Goal: Information Seeking & Learning: Learn about a topic

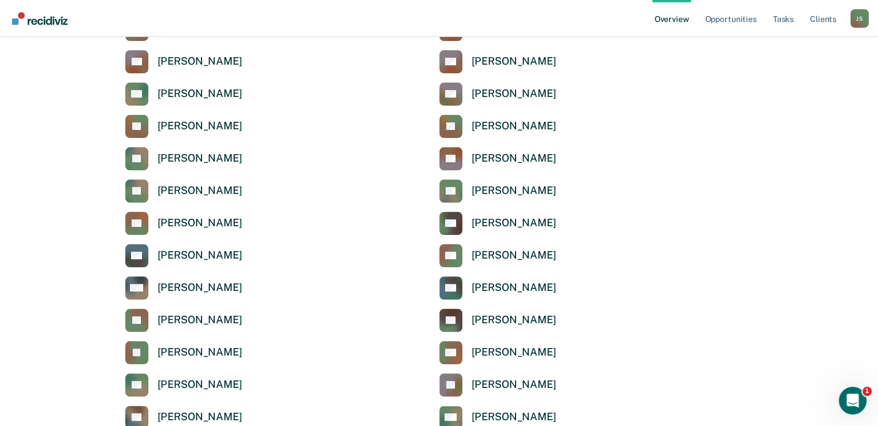
scroll to position [282, 0]
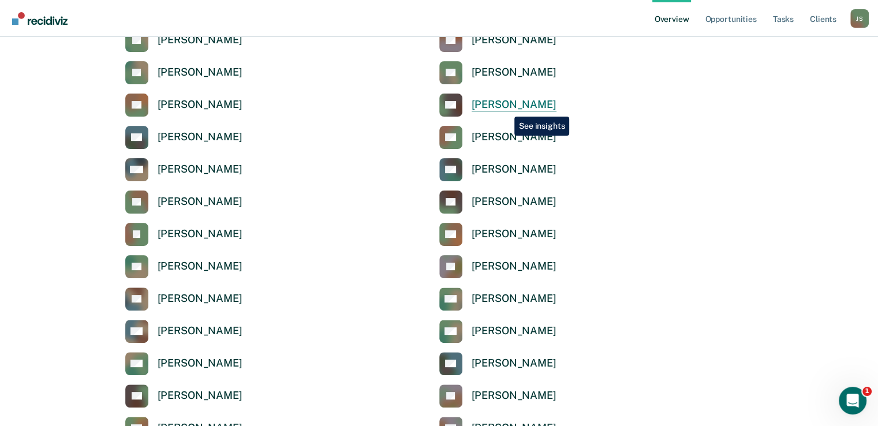
click at [506, 108] on div "[PERSON_NAME]" at bounding box center [514, 104] width 85 height 13
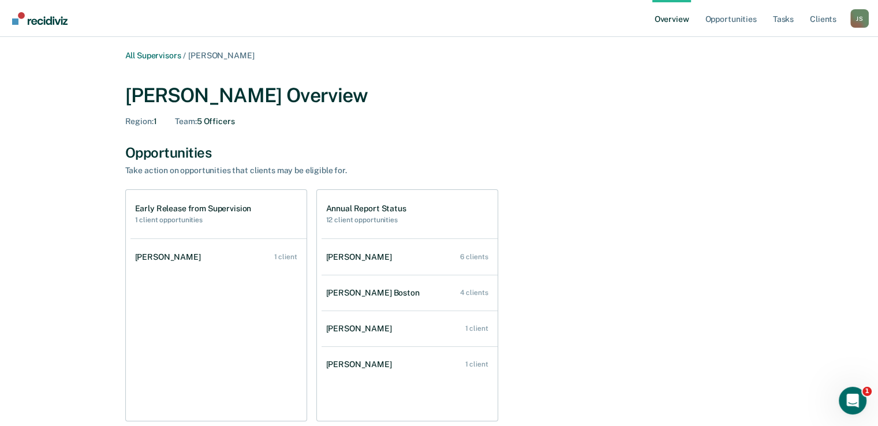
click at [215, 230] on div "Early Release from Supervision 1 client opportunities" at bounding box center [218, 214] width 176 height 48
click at [235, 217] on h2 "1 client opportunities" at bounding box center [193, 220] width 117 height 8
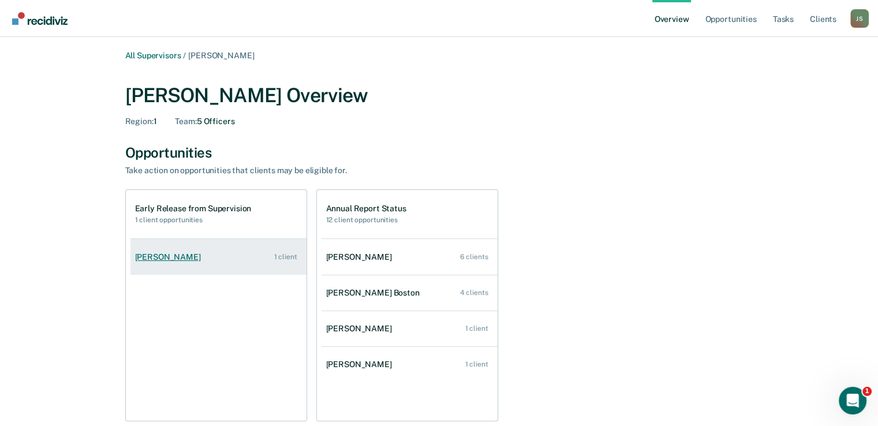
click at [237, 260] on link "[PERSON_NAME] 1 client" at bounding box center [218, 257] width 176 height 33
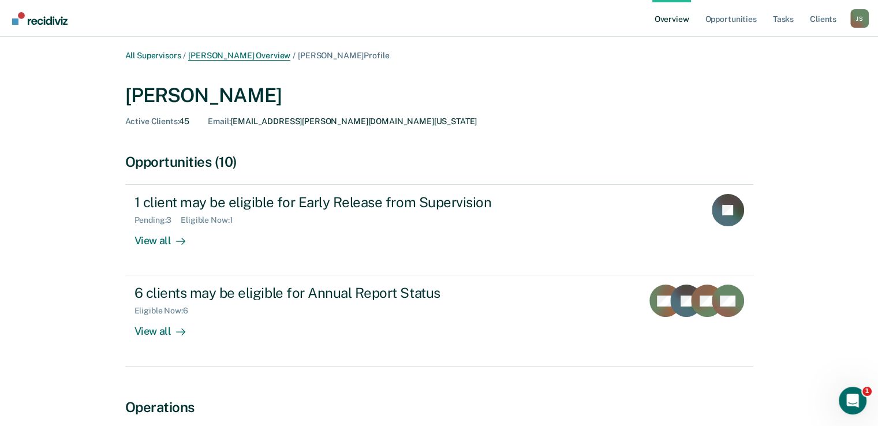
click at [252, 57] on link "[PERSON_NAME] Overview" at bounding box center [239, 56] width 102 height 10
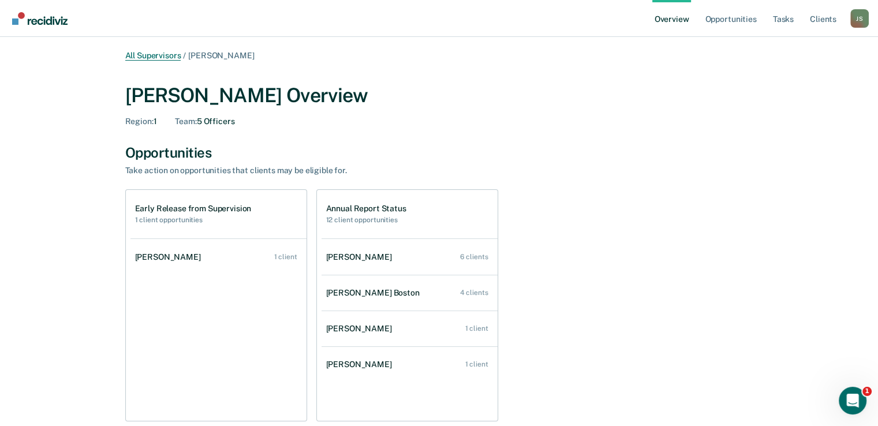
click at [154, 55] on link "All Supervisors" at bounding box center [153, 56] width 56 height 10
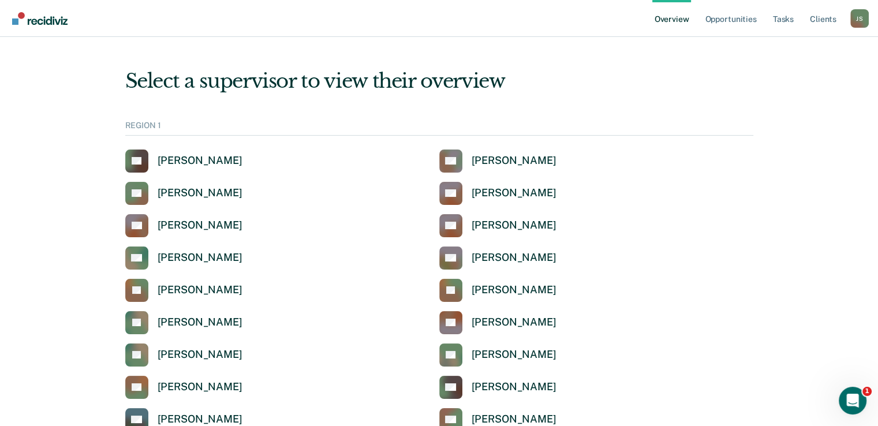
click at [679, 14] on link "Overview" at bounding box center [671, 18] width 39 height 37
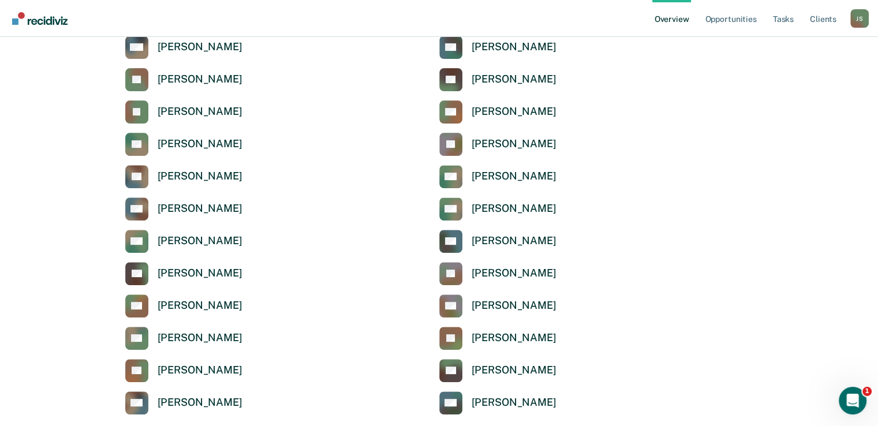
scroll to position [425, 0]
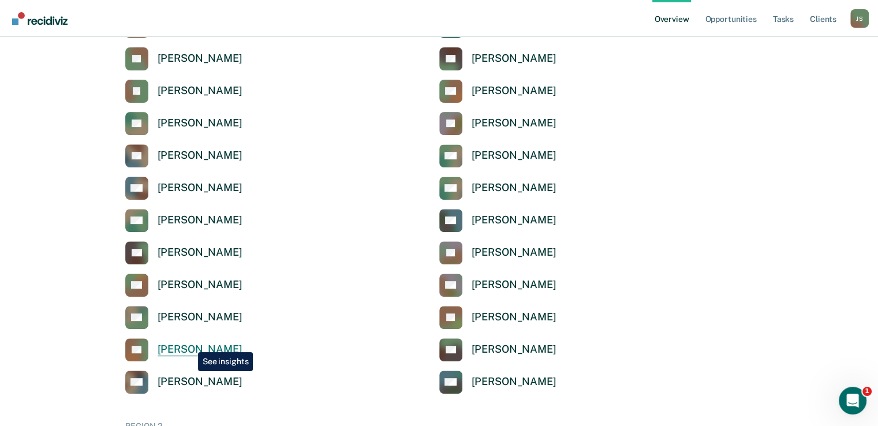
click at [189, 343] on div "[PERSON_NAME]" at bounding box center [200, 349] width 85 height 13
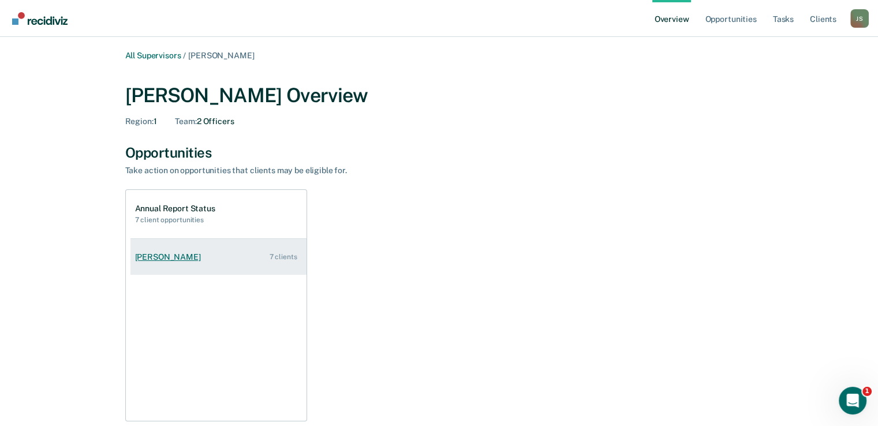
click at [215, 260] on link "[PERSON_NAME] 7 clients" at bounding box center [218, 257] width 176 height 33
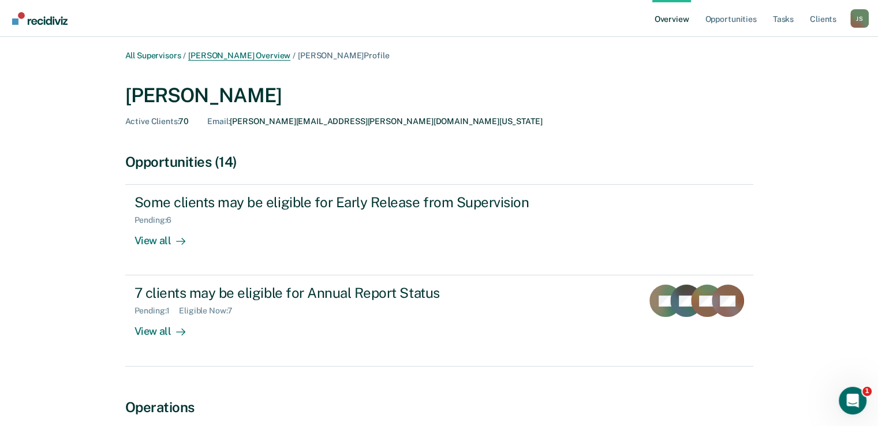
click at [261, 54] on link "[PERSON_NAME] Overview" at bounding box center [239, 56] width 102 height 10
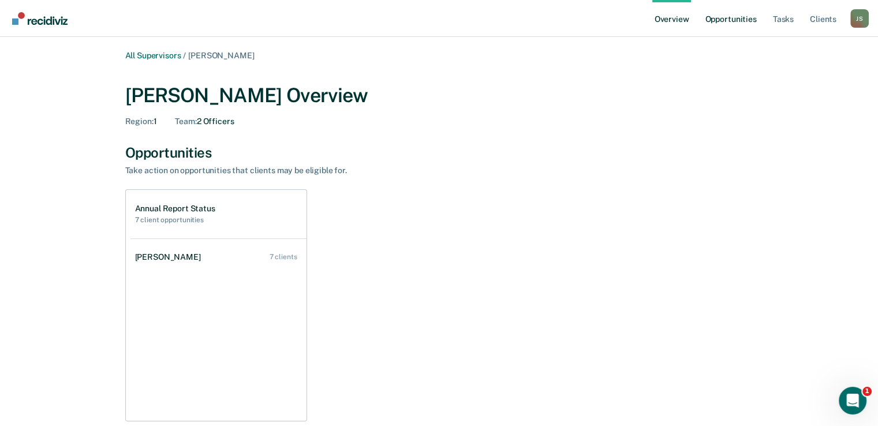
click at [739, 20] on link "Opportunities" at bounding box center [731, 18] width 56 height 37
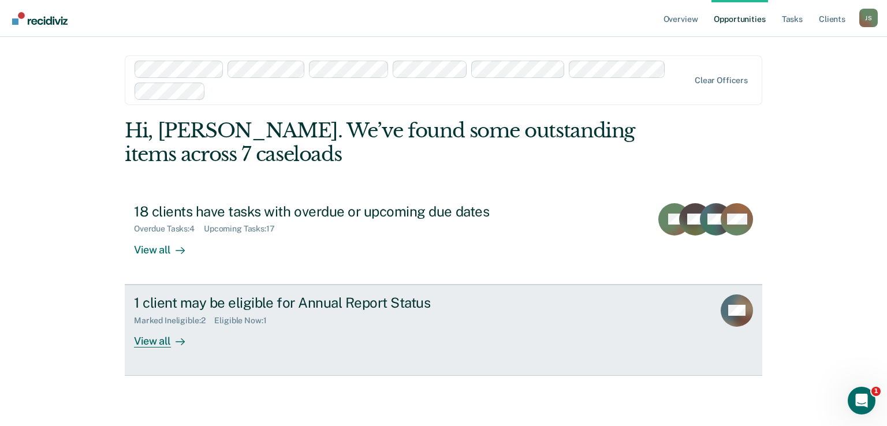
click at [451, 316] on div "Marked Ineligible : 2 Eligible Now : 1" at bounding box center [336, 318] width 405 height 14
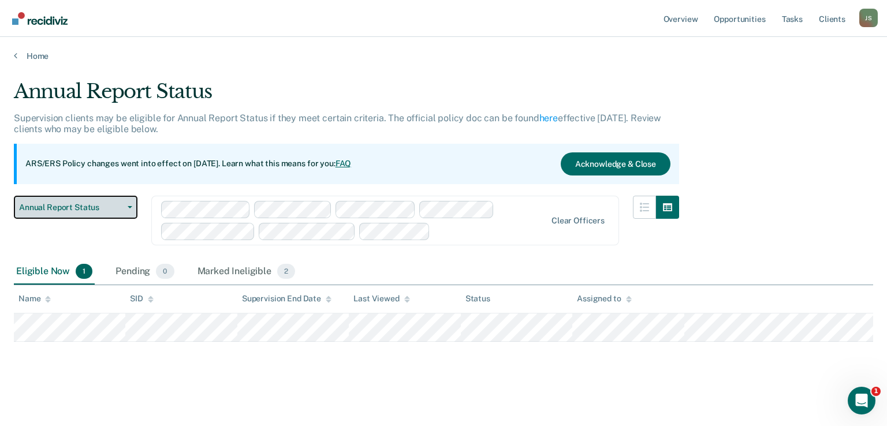
click at [127, 208] on button "Annual Report Status" at bounding box center [76, 207] width 124 height 23
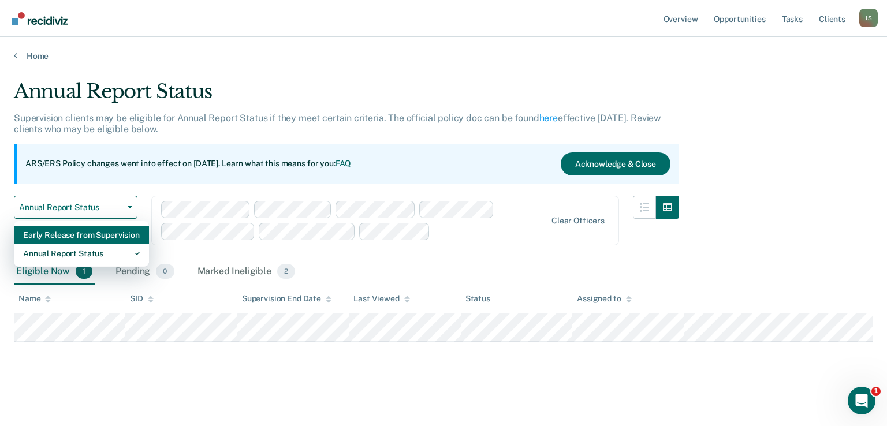
click at [99, 234] on div "Early Release from Supervision" at bounding box center [81, 235] width 117 height 18
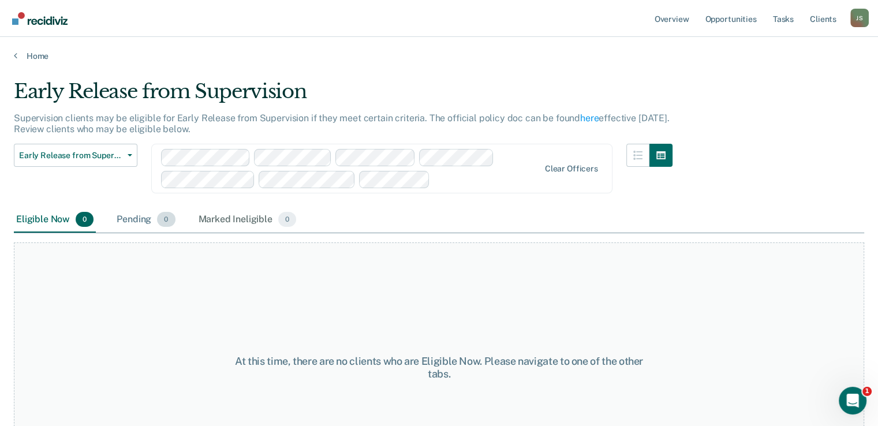
click at [132, 218] on div "Pending 0" at bounding box center [145, 219] width 63 height 25
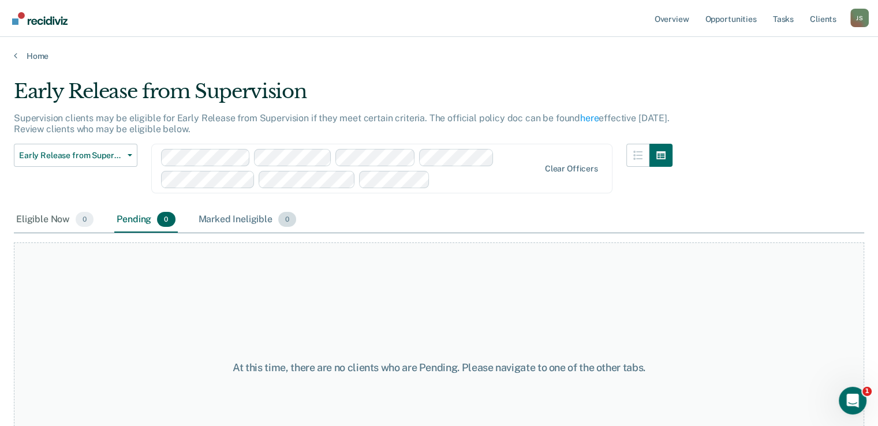
click at [249, 222] on div "Marked Ineligible 0" at bounding box center [247, 219] width 103 height 25
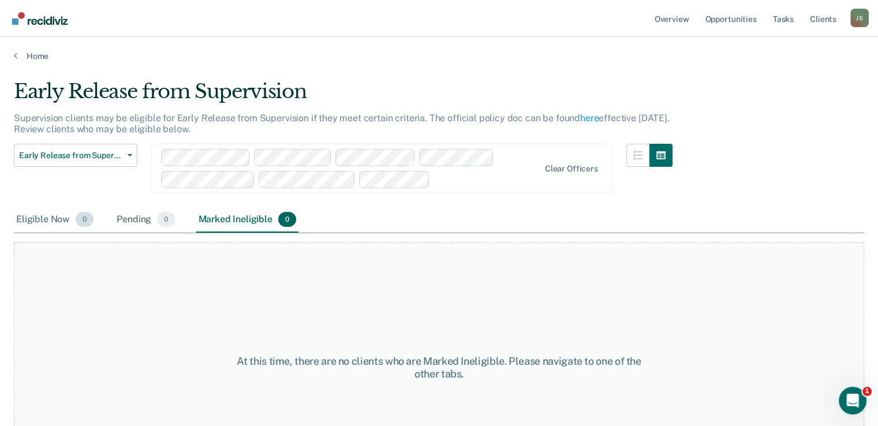
click at [44, 223] on div "Eligible Now 0" at bounding box center [55, 219] width 82 height 25
click at [439, 72] on main "Early Release from Supervision Supervision clients may be eligible for Early Re…" at bounding box center [439, 241] width 878 height 361
click at [684, 17] on link "Overview" at bounding box center [671, 18] width 39 height 37
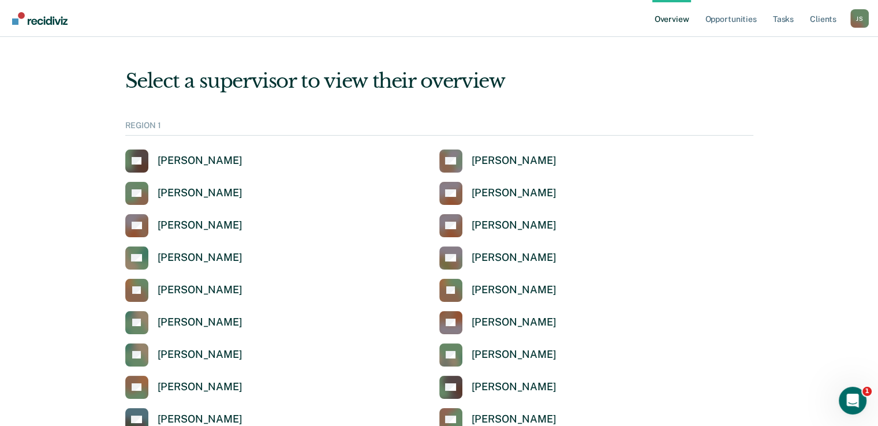
click at [439, 30] on nav "Overview Opportunities Tasks Client s [PERSON_NAME] [PERSON_NAME] Profile How i…" at bounding box center [439, 18] width 860 height 36
click at [856, 394] on icon "Open Intercom Messenger" at bounding box center [851, 399] width 19 height 19
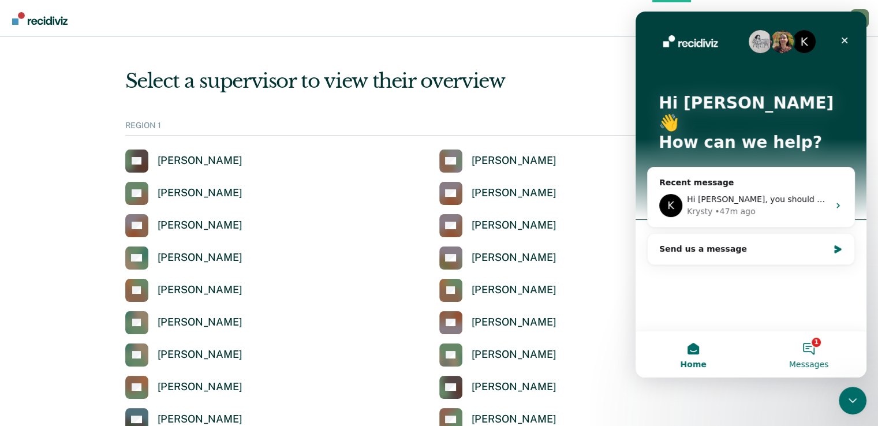
click at [817, 350] on button "1 Messages" at bounding box center [808, 354] width 115 height 46
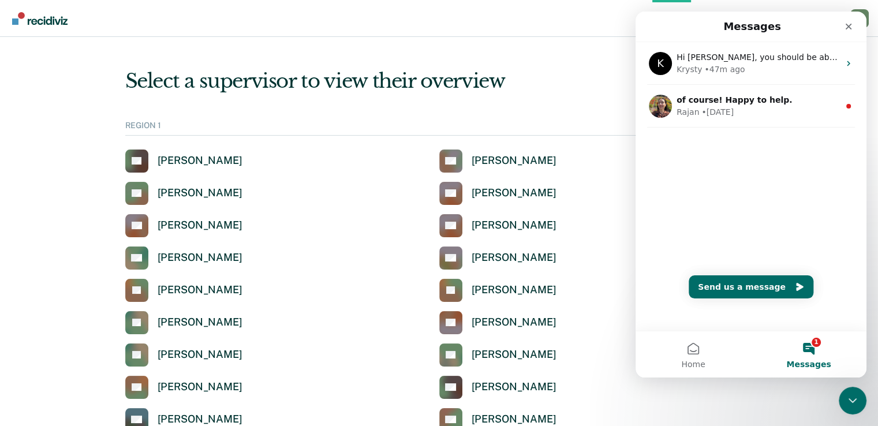
click at [818, 347] on button "1 Messages" at bounding box center [808, 354] width 115 height 46
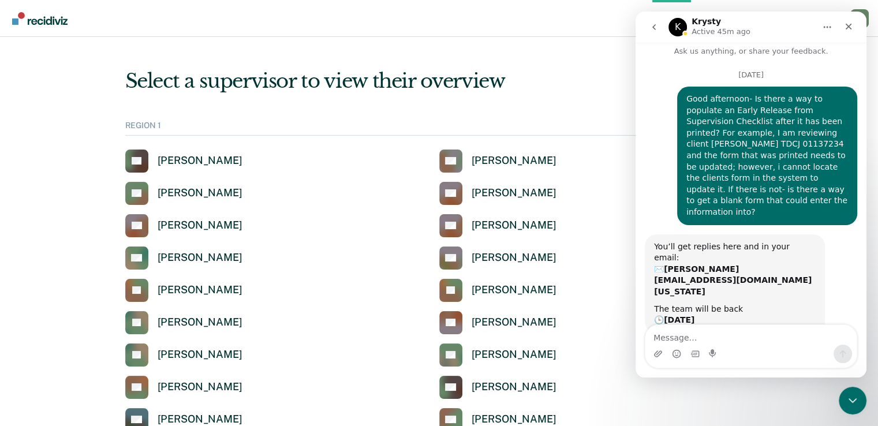
scroll to position [81, 0]
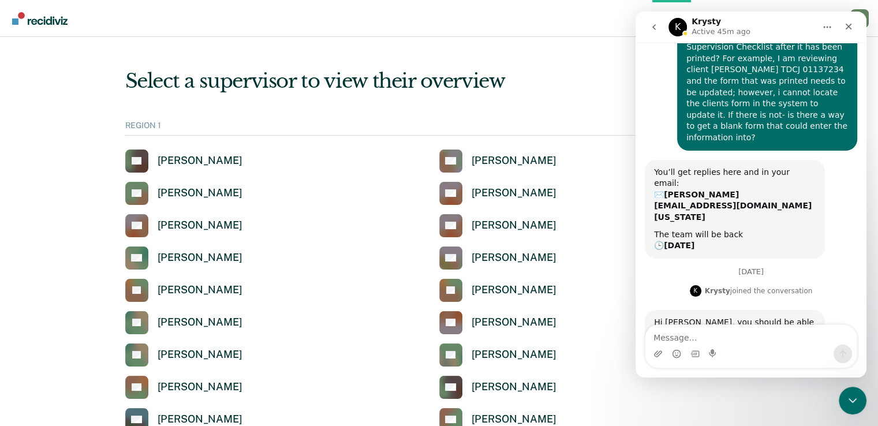
click at [848, 27] on icon "Close" at bounding box center [849, 27] width 6 height 6
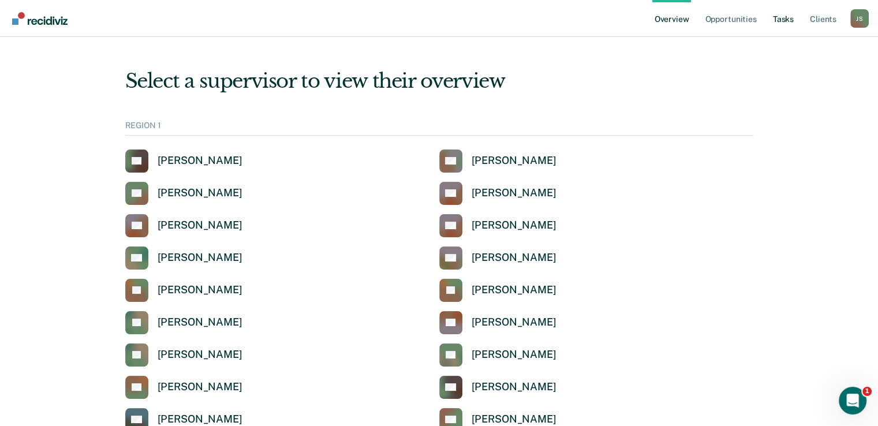
click at [781, 22] on link "Tasks" at bounding box center [783, 18] width 25 height 37
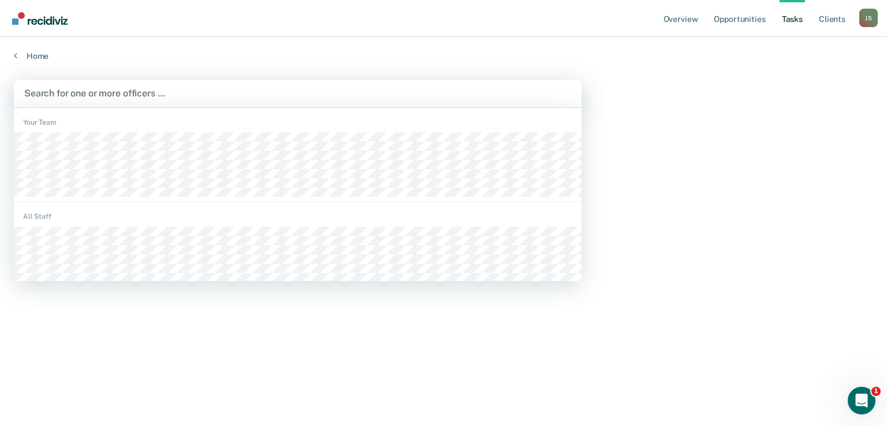
click at [193, 92] on div at bounding box center [297, 93] width 547 height 13
type input "J"
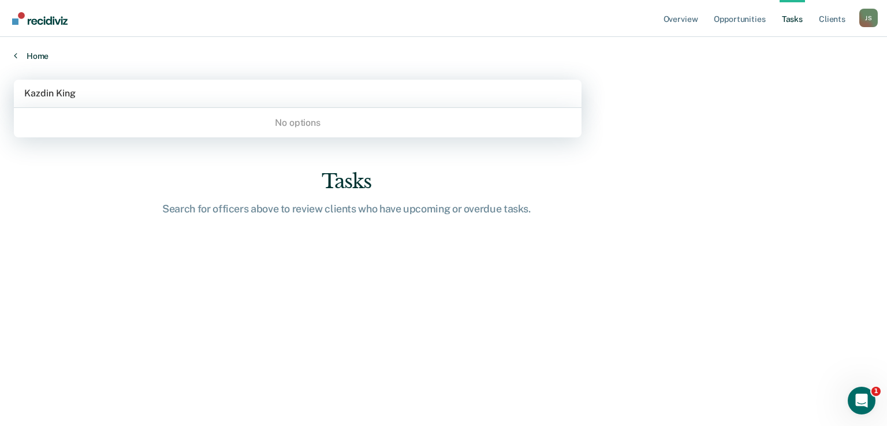
type input "Kazdin King"
click at [38, 51] on link "Home" at bounding box center [443, 56] width 859 height 10
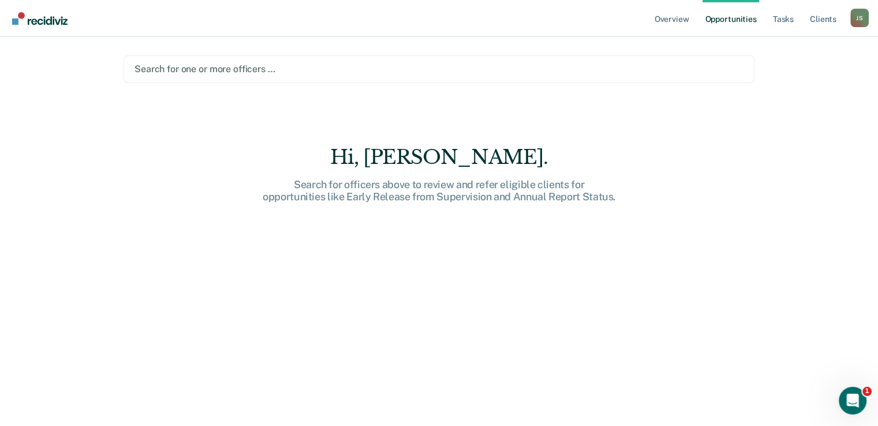
click at [339, 73] on div at bounding box center [439, 68] width 609 height 13
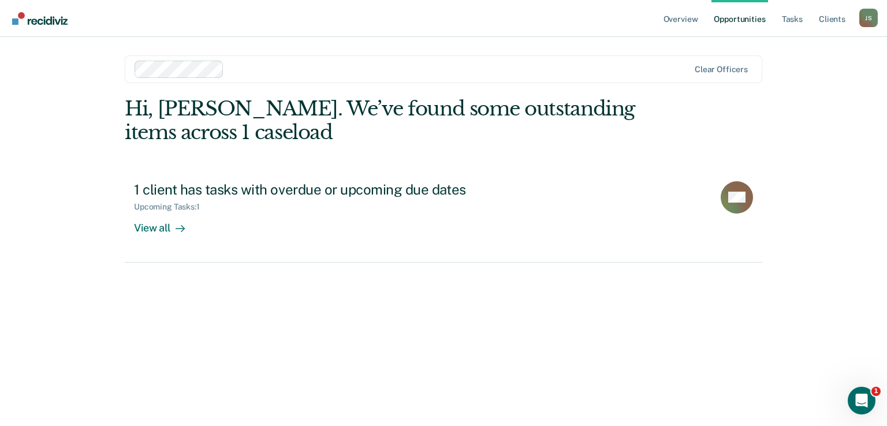
click at [376, 67] on div at bounding box center [459, 68] width 460 height 13
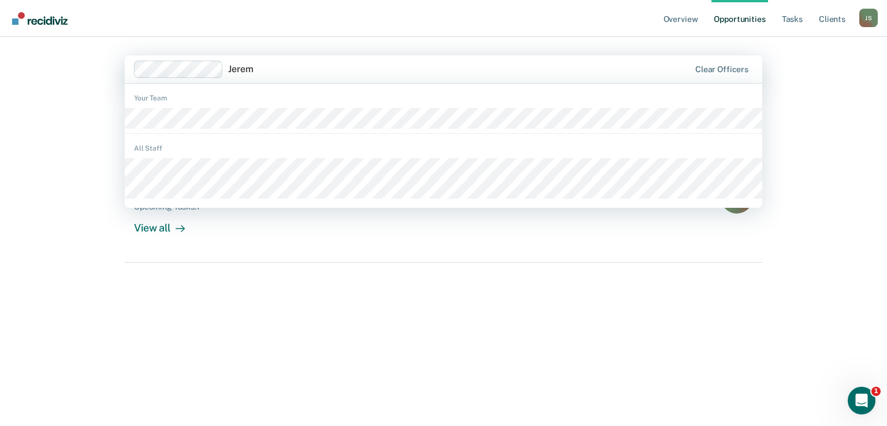
type input "[PERSON_NAME]"
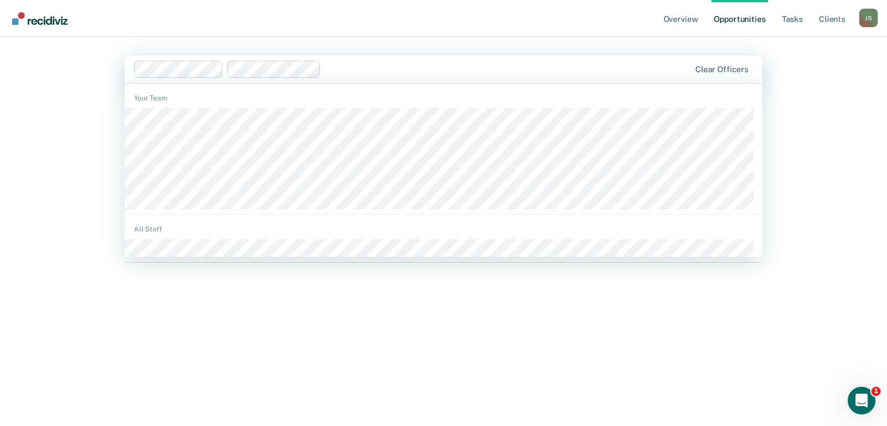
click at [343, 70] on div at bounding box center [508, 68] width 364 height 13
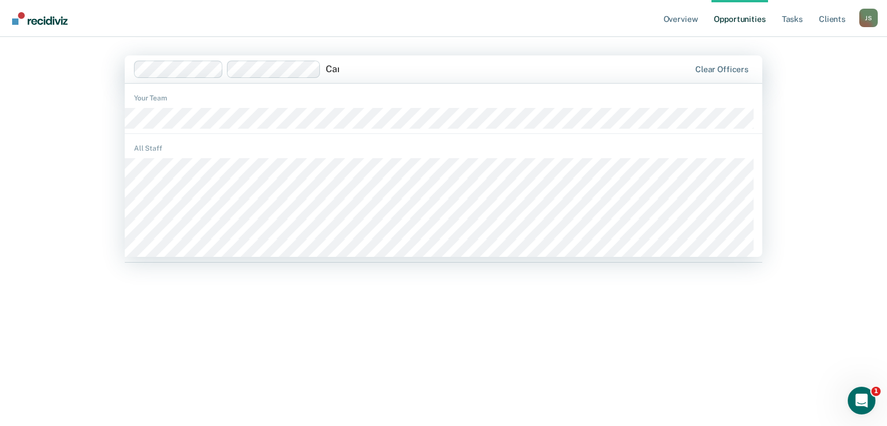
type input "Came"
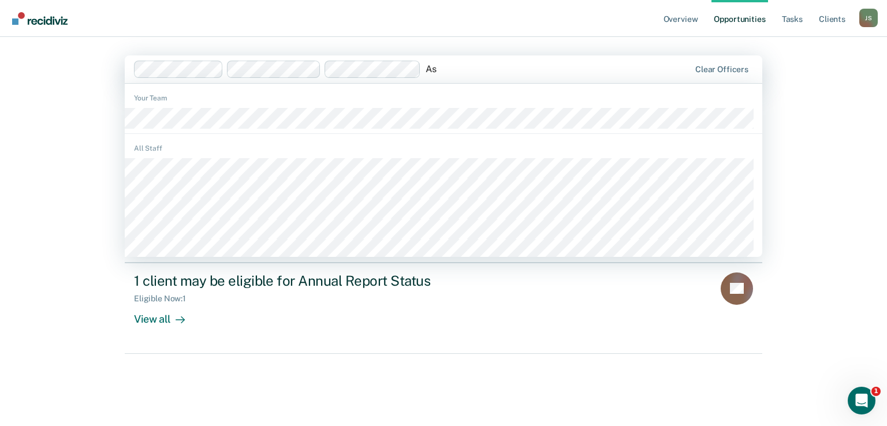
type input "Ash"
type input "r"
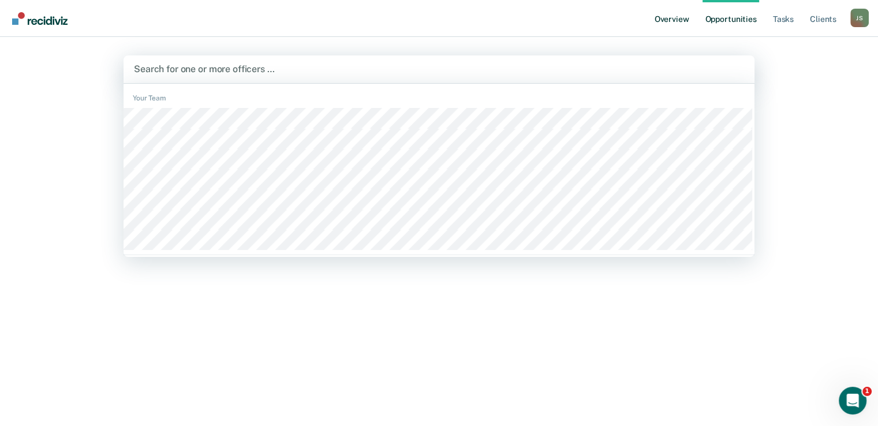
click at [675, 22] on link "Overview" at bounding box center [671, 18] width 39 height 37
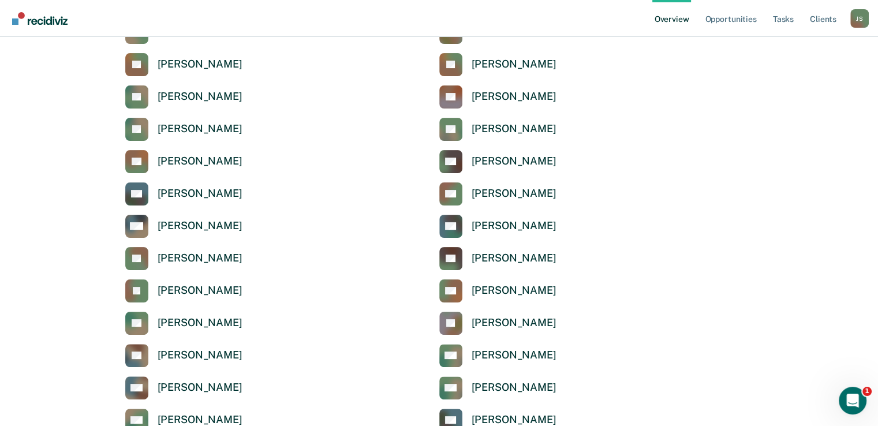
scroll to position [236, 0]
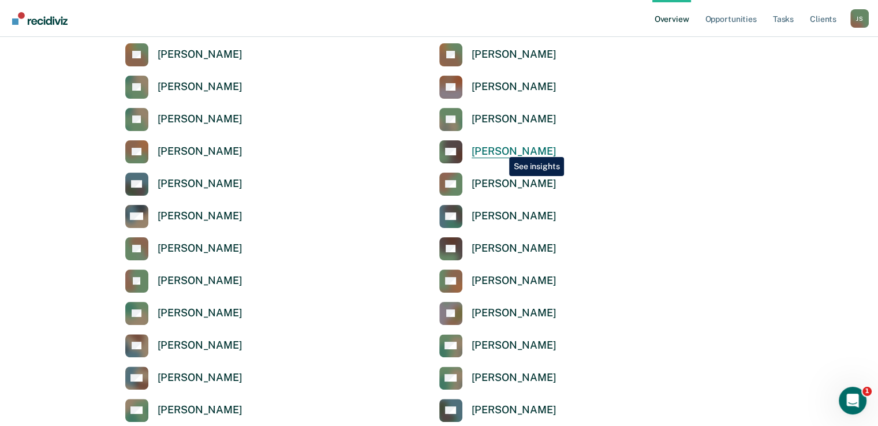
click at [500, 148] on div "[PERSON_NAME]" at bounding box center [514, 151] width 85 height 13
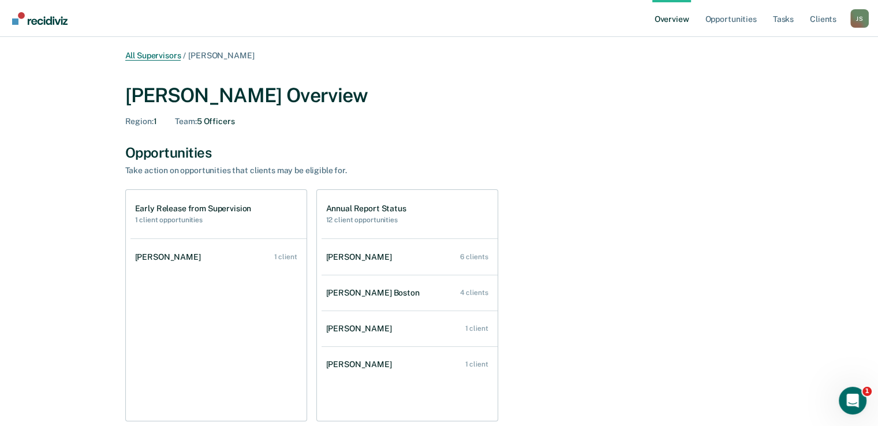
click at [154, 55] on link "All Supervisors" at bounding box center [153, 56] width 56 height 10
